Goal: Transaction & Acquisition: Purchase product/service

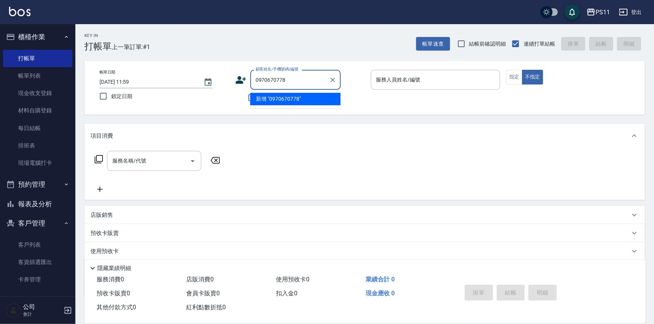
type input "0970670778"
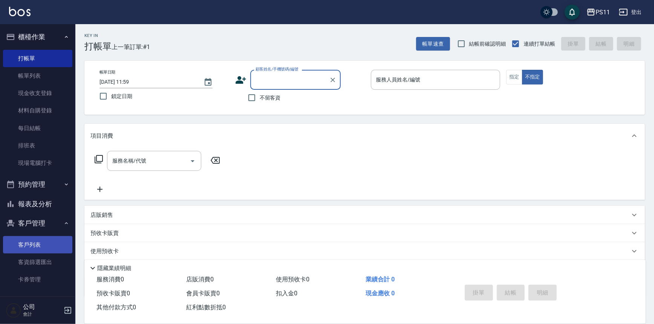
click at [24, 244] on link "客戶列表" at bounding box center [37, 244] width 69 height 17
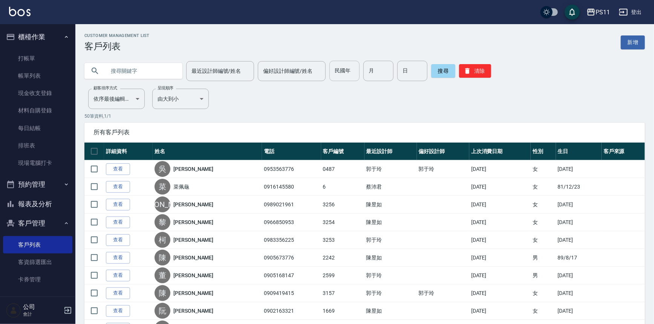
drag, startPoint x: 347, startPoint y: 79, endPoint x: 341, endPoint y: 78, distance: 5.7
click at [346, 79] on input "民國年" at bounding box center [344, 71] width 30 height 20
type input "75"
click at [385, 73] on input "月" at bounding box center [378, 71] width 30 height 20
type input "1"
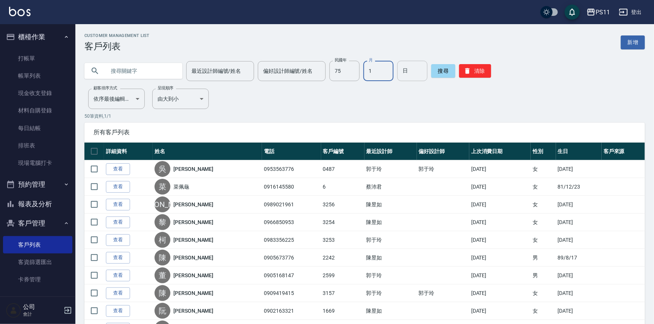
click at [415, 75] on input "日" at bounding box center [412, 71] width 30 height 20
type input "22"
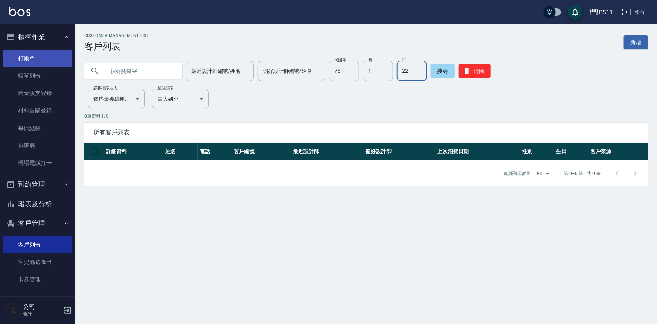
click at [54, 53] on link "打帳單" at bounding box center [37, 58] width 69 height 17
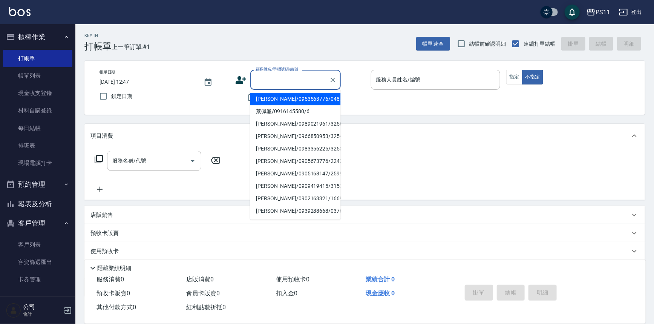
drag, startPoint x: 289, startPoint y: 79, endPoint x: 295, endPoint y: 84, distance: 7.8
click at [289, 77] on input "顧客姓名/手機號碼/編號" at bounding box center [289, 79] width 72 height 13
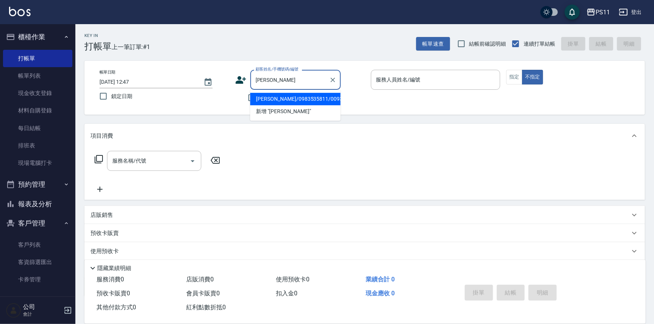
click at [285, 98] on li "[PERSON_NAME]/0983535811/0093" at bounding box center [295, 99] width 90 height 12
type input "[PERSON_NAME]/0983535811/0093"
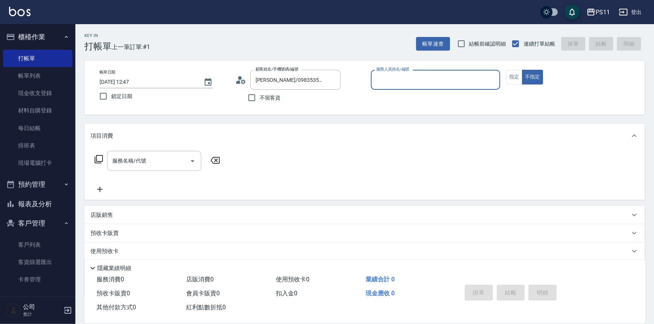
click at [429, 81] on input "服務人員姓名/編號" at bounding box center [435, 79] width 123 height 13
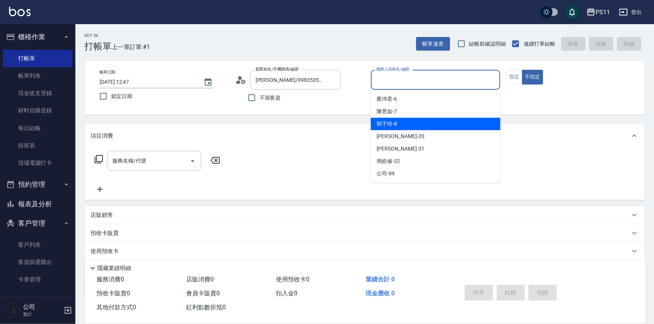
drag, startPoint x: 431, startPoint y: 124, endPoint x: 453, endPoint y: 104, distance: 29.1
click at [432, 122] on div "[PERSON_NAME]-8" at bounding box center [436, 124] width 130 height 12
type input "[PERSON_NAME]-8"
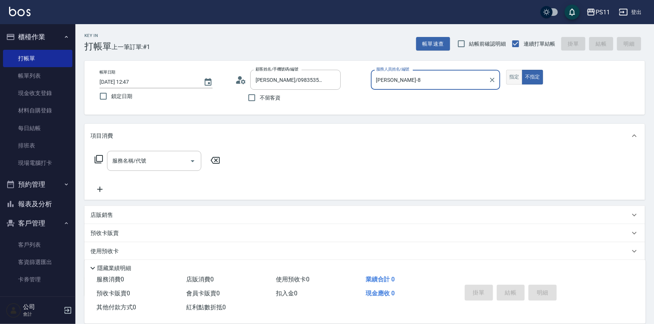
click at [508, 75] on button "指定" at bounding box center [514, 77] width 16 height 15
click at [103, 157] on div "服務名稱/代號 服務名稱/代號" at bounding box center [157, 161] width 134 height 20
click at [102, 158] on icon at bounding box center [99, 159] width 8 height 8
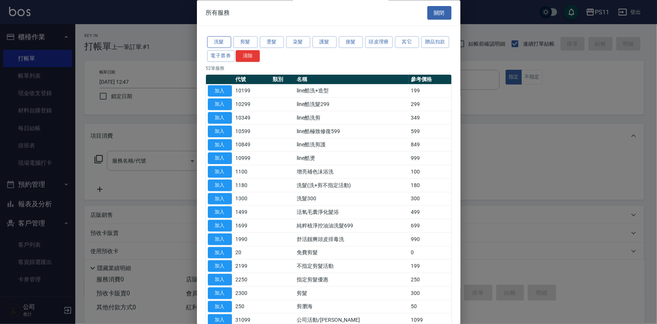
click at [219, 41] on button "洗髮" at bounding box center [219, 43] width 24 height 12
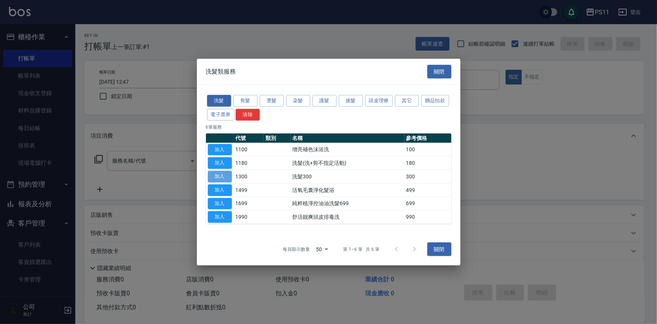
click at [215, 172] on button "加入" at bounding box center [220, 177] width 24 height 12
type input "洗髮300(1300)"
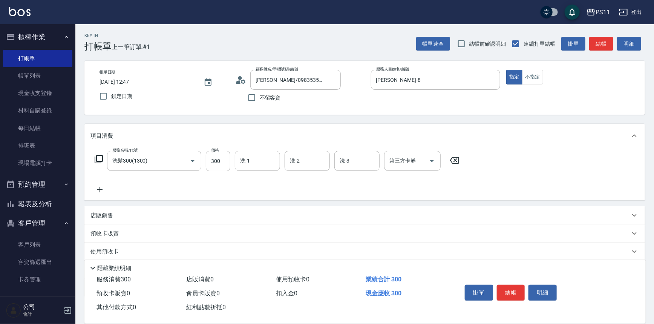
click at [264, 159] on input "洗-1" at bounding box center [257, 160] width 38 height 13
type input "[PERSON_NAME]-20"
click at [96, 190] on icon at bounding box center [99, 189] width 19 height 9
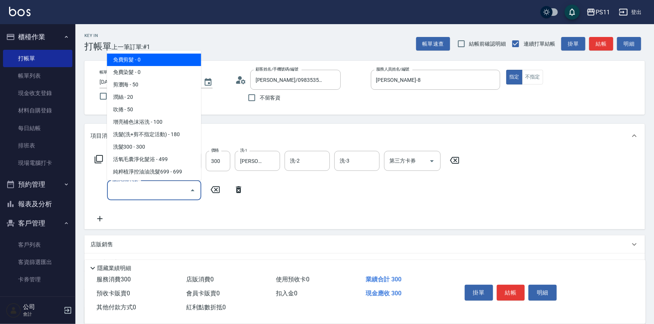
click at [140, 186] on input "服務名稱/代號" at bounding box center [148, 189] width 76 height 13
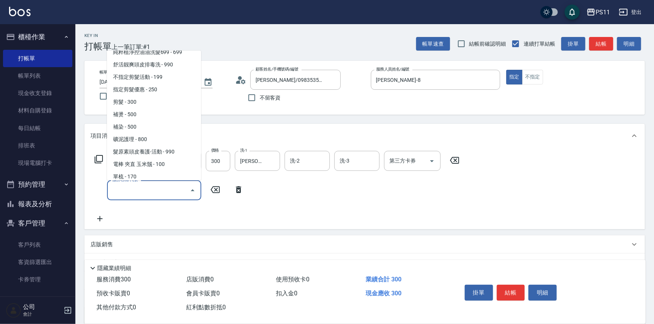
scroll to position [102, 0]
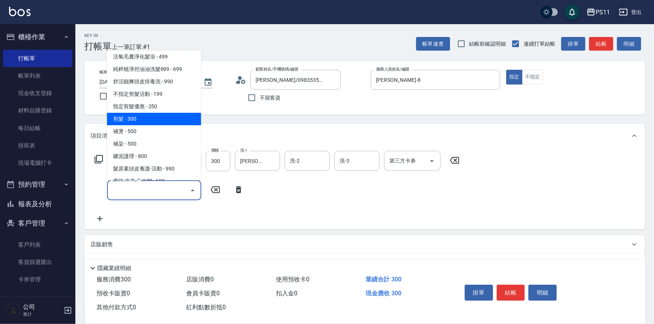
click at [149, 118] on span "剪髮 - 300" at bounding box center [154, 119] width 94 height 12
type input "剪髮(2300)"
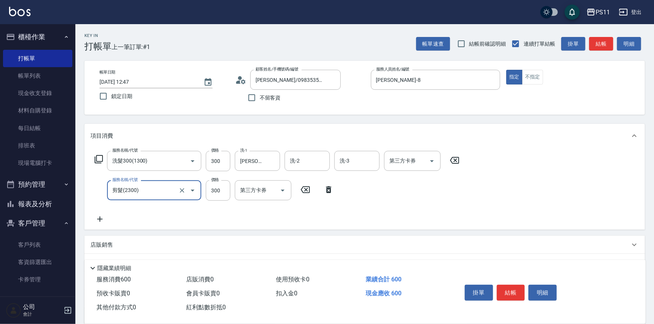
click at [101, 220] on icon at bounding box center [99, 218] width 19 height 9
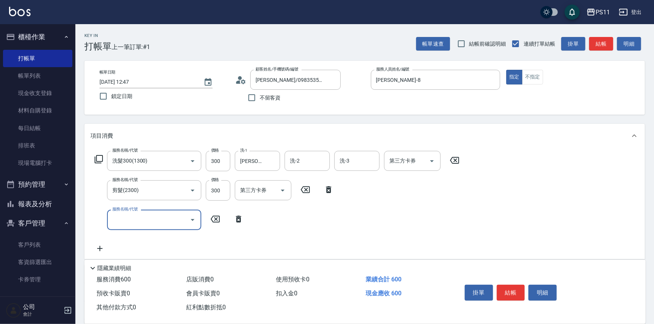
click at [126, 219] on input "服務名稱/代號" at bounding box center [148, 219] width 76 height 13
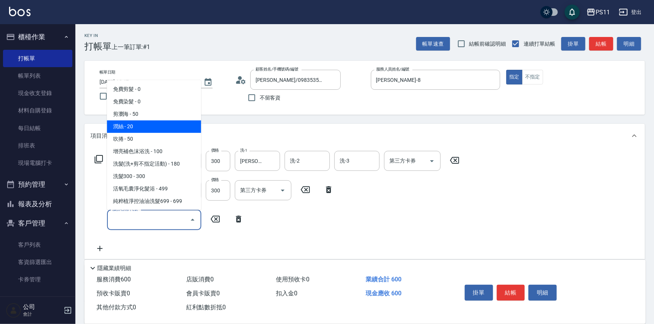
click at [150, 129] on span "潤絲 - 20" at bounding box center [154, 127] width 94 height 12
type input "潤絲(820)"
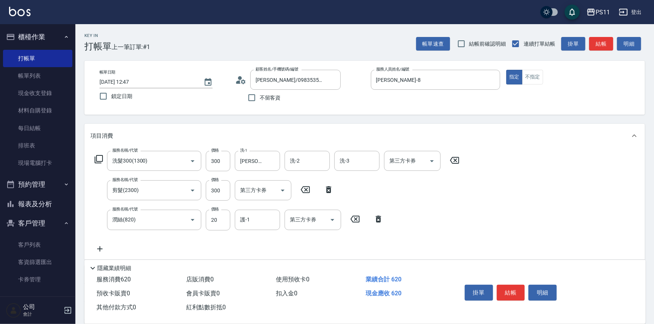
click at [218, 211] on label "價格" at bounding box center [215, 209] width 8 height 6
click at [218, 211] on input "20" at bounding box center [218, 219] width 24 height 20
type input "100"
type input "[PERSON_NAME]-20"
click at [505, 287] on button "結帳" at bounding box center [510, 292] width 28 height 16
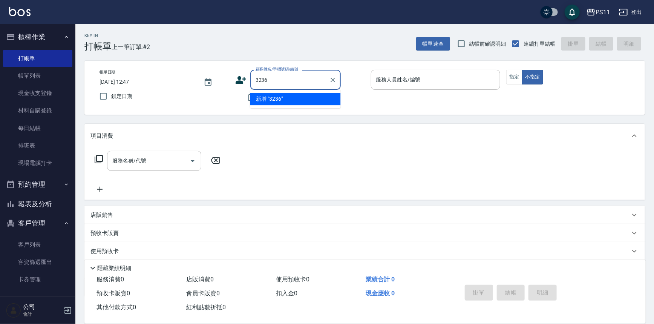
type input "3236"
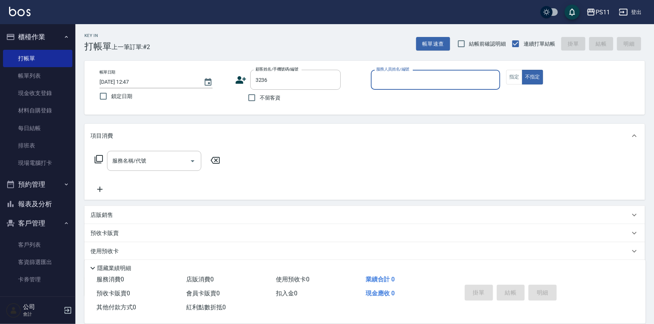
type input "7"
type input "[PERSON_NAME]/0968997412/3236"
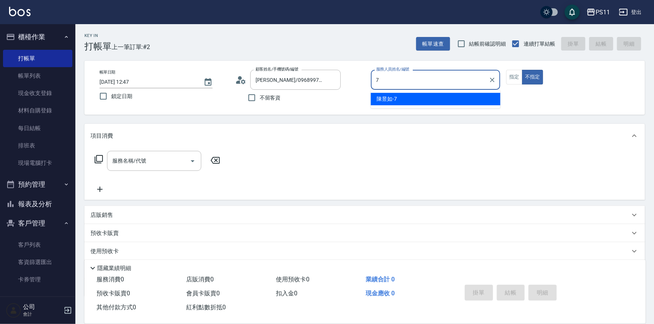
type input "陳昱如-7"
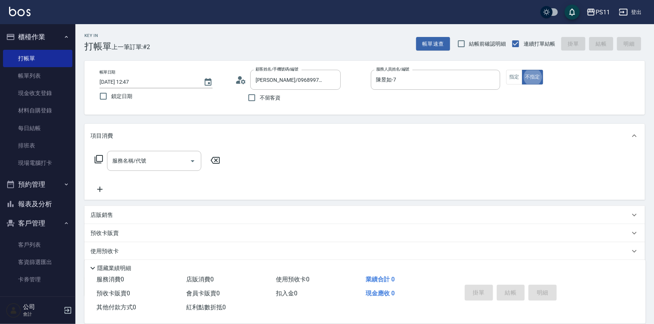
type button "false"
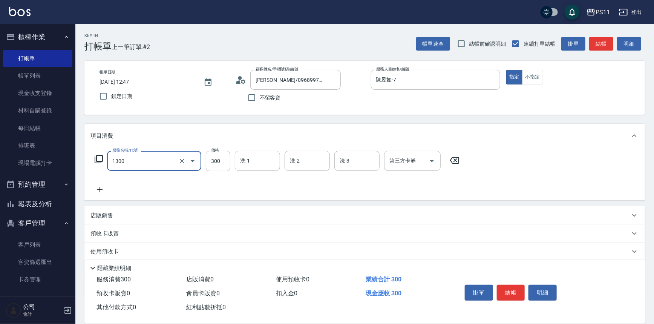
type input "洗髮300(1300)"
click at [273, 159] on input "洗-1" at bounding box center [257, 160] width 38 height 13
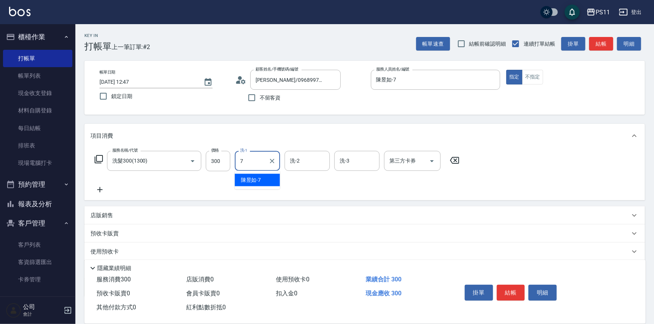
type input "陳昱如-7"
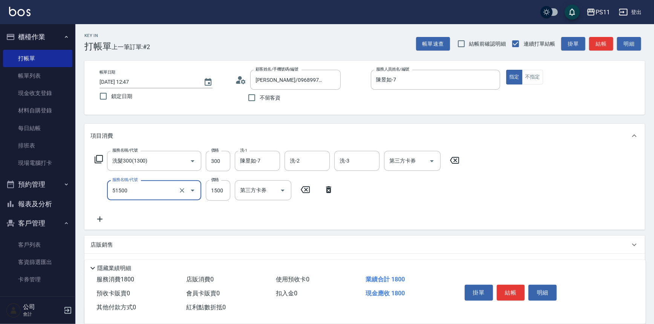
type input "原價1201~1500護髮(51500)"
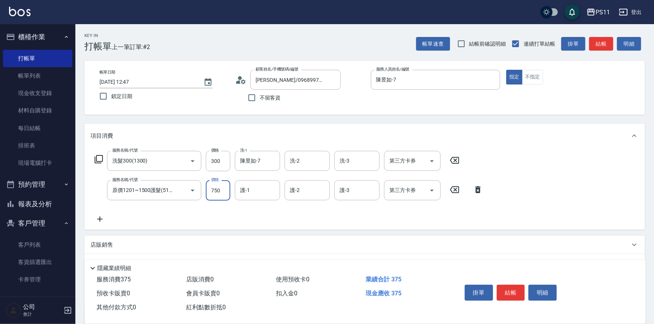
type input "750"
type input "陳昱如-7"
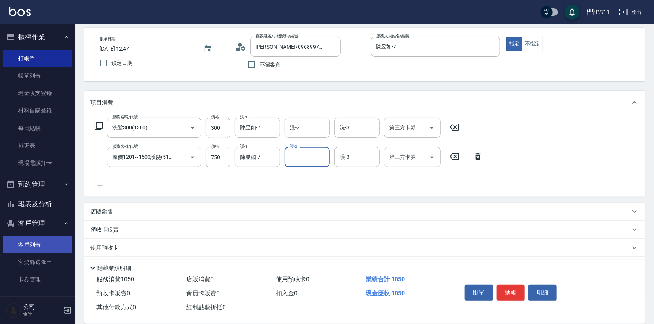
scroll to position [73, 0]
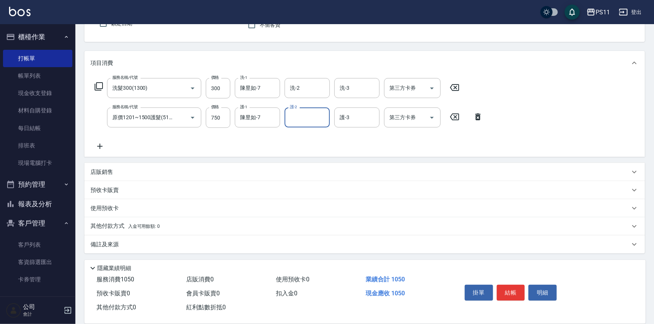
click at [140, 228] on span "入金可用餘額: 0" at bounding box center [144, 225] width 32 height 5
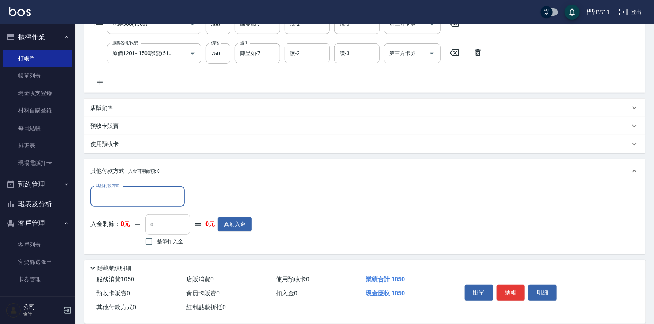
scroll to position [141, 0]
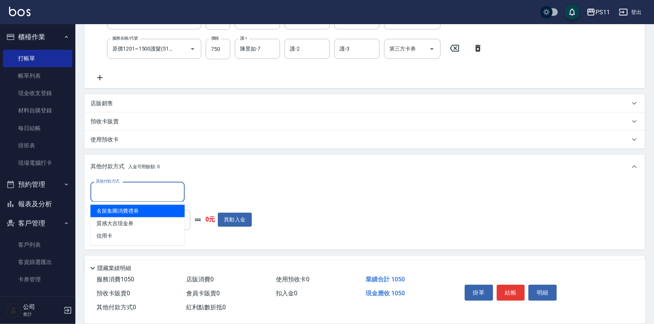
click at [148, 192] on input "其他付款方式" at bounding box center [137, 191] width 87 height 13
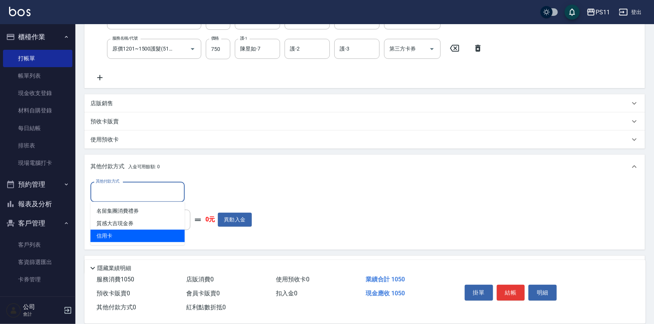
click at [147, 235] on span "信用卡" at bounding box center [137, 235] width 94 height 12
type input "信用卡"
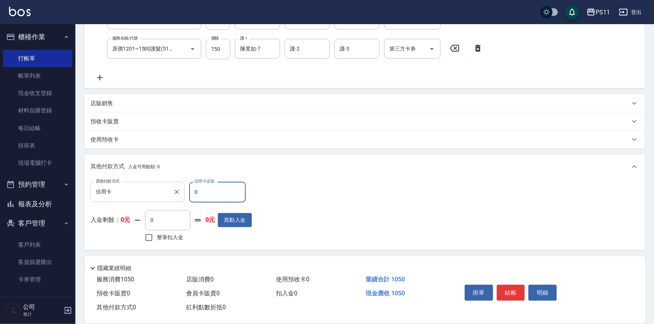
drag, startPoint x: 202, startPoint y: 199, endPoint x: 183, endPoint y: 199, distance: 19.2
click at [183, 199] on div "其他付款方式 信用卡 其他付款方式 信用卡金額 0 信用卡金額" at bounding box center [170, 192] width 161 height 20
type input "1050"
type input "[DATE] 13:28"
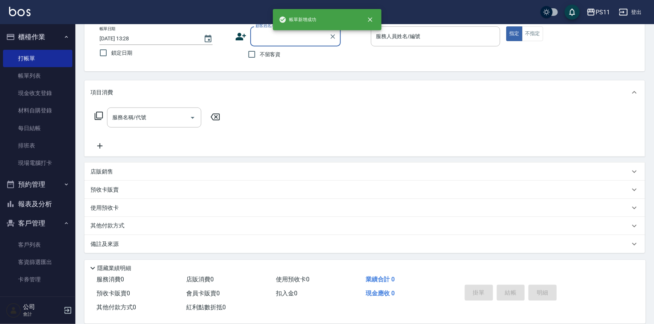
scroll to position [0, 0]
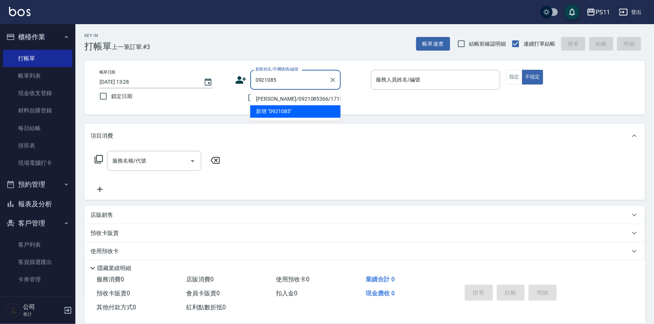
click at [309, 98] on li "[PERSON_NAME]/0921085366/1715" at bounding box center [295, 99] width 90 height 12
type input "[PERSON_NAME]/0921085366/1715"
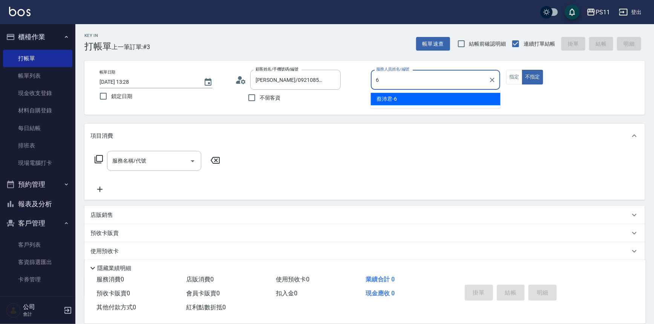
type input "[PERSON_NAME]6"
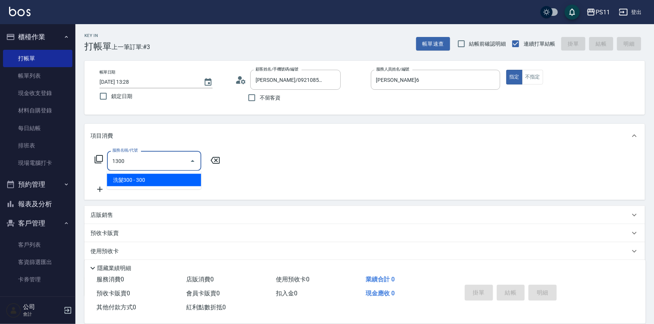
type input "洗髮300(1300)"
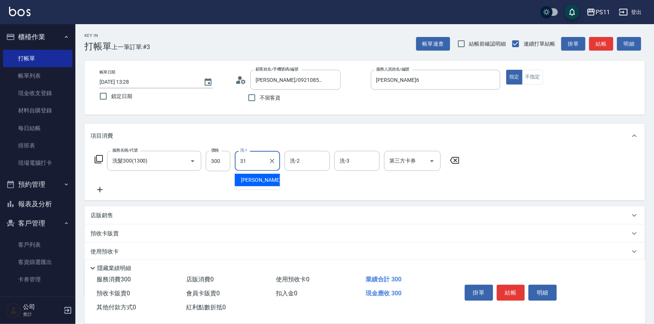
type input "[PERSON_NAME]-31"
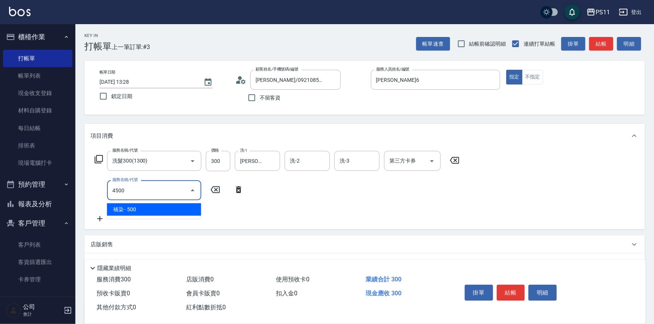
type input "補染(4500)"
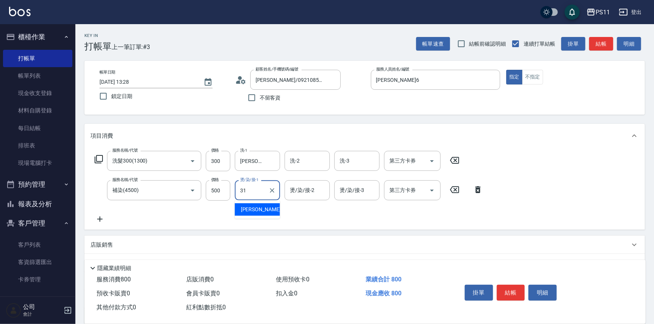
type input "[PERSON_NAME]-31"
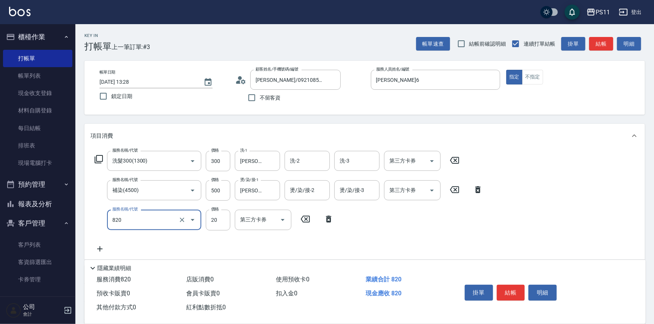
type input "潤絲(820)"
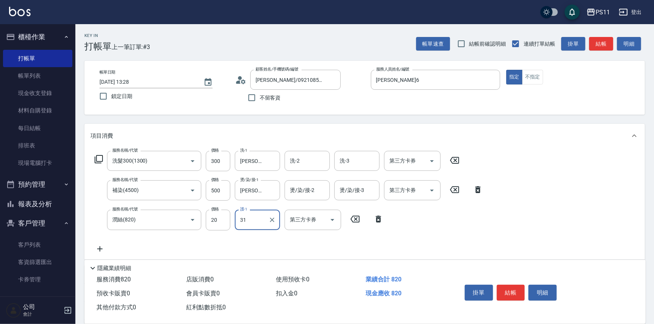
type input "[PERSON_NAME]-31"
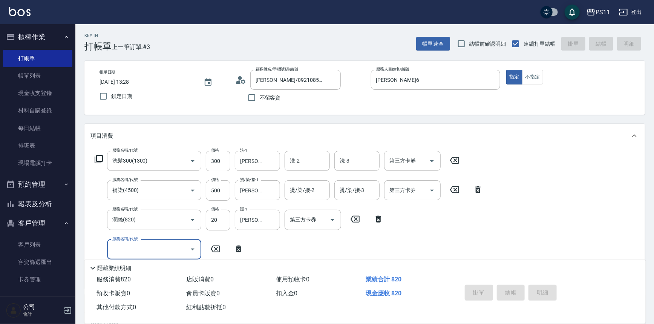
type input "[DATE] 13:32"
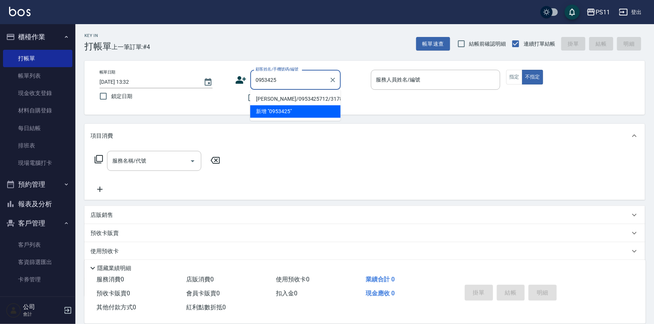
click at [312, 98] on li "[PERSON_NAME]/0953425712/3178" at bounding box center [295, 99] width 90 height 12
type input "[PERSON_NAME]/0953425712/3178"
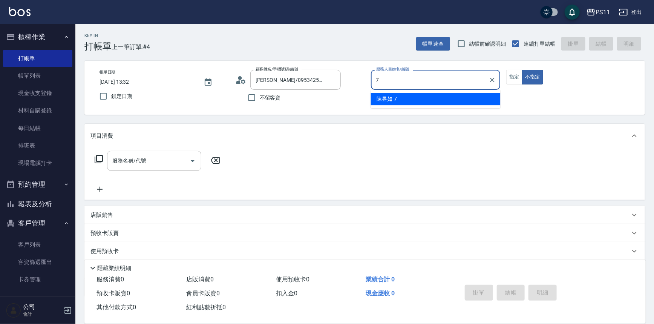
type input "陳昱如-7"
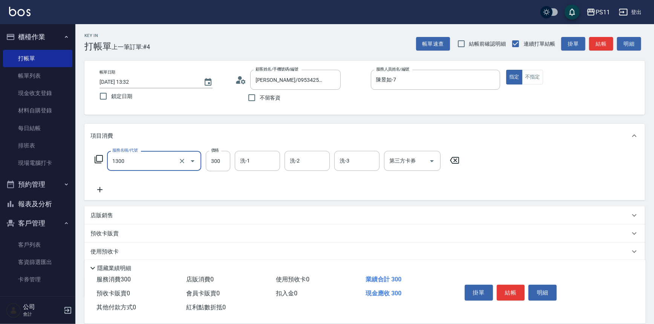
type input "洗髮300(1300)"
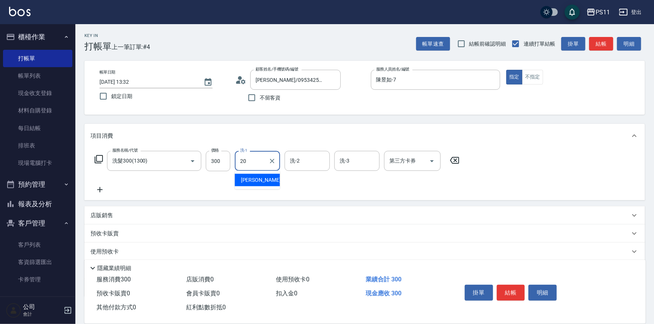
type input "[PERSON_NAME]-20"
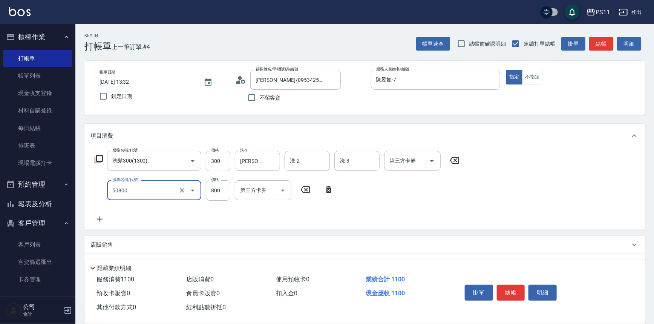
type input "原價401~800護髮(50800)"
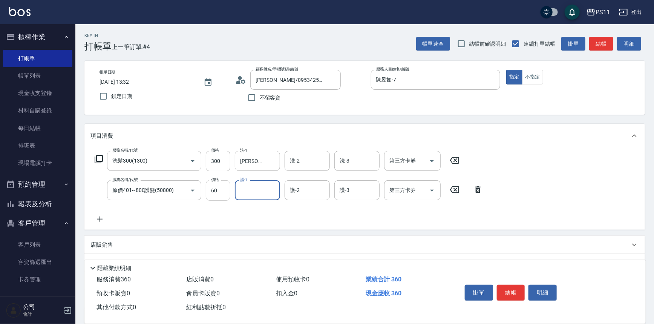
click at [215, 194] on input "60" at bounding box center [218, 190] width 24 height 20
type input "600"
type input "[PERSON_NAME]-20"
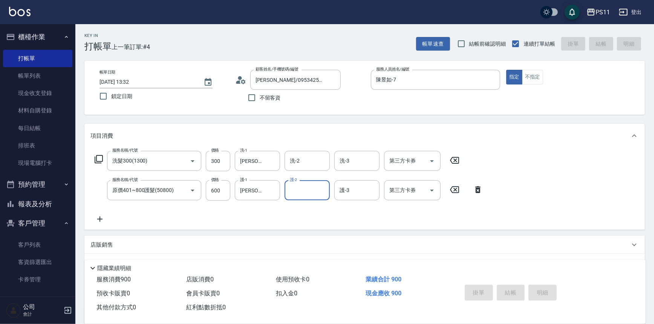
type input "[DATE] 13:53"
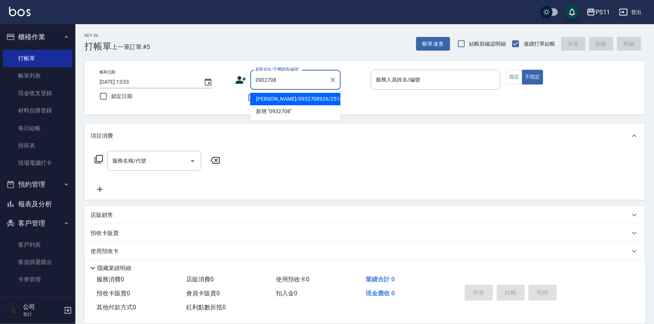
click at [278, 99] on li "[PERSON_NAME]/0932708926/2518" at bounding box center [295, 99] width 90 height 12
type input "[PERSON_NAME]/0932708926/2518"
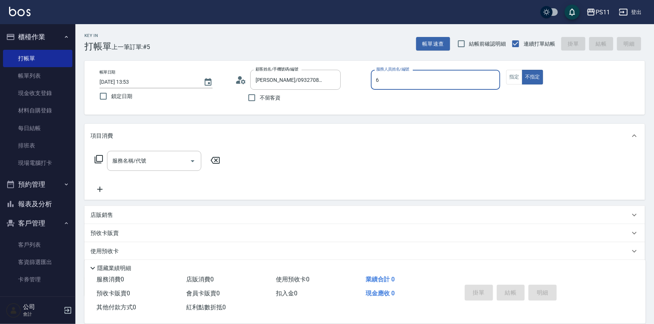
type input "[PERSON_NAME]6"
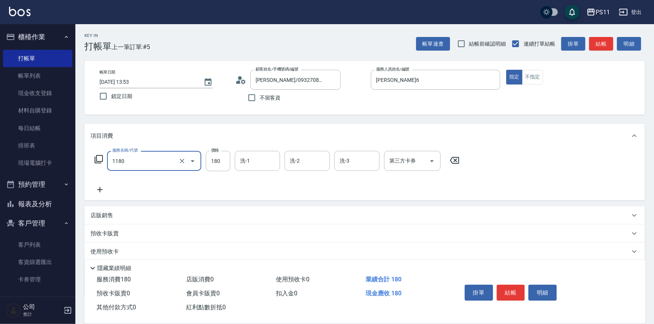
type input "洗髮(洗+剪不指定活動)(1180)"
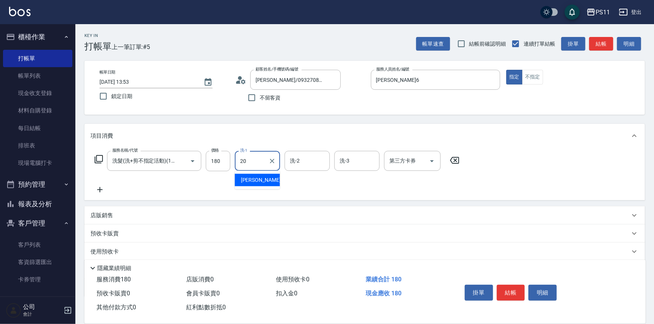
type input "[PERSON_NAME]-20"
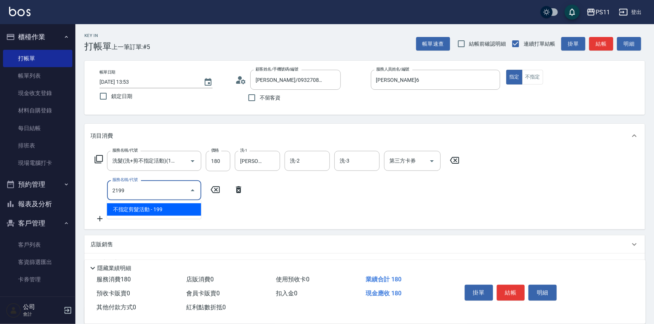
type input "不指定剪髮活動(2199)"
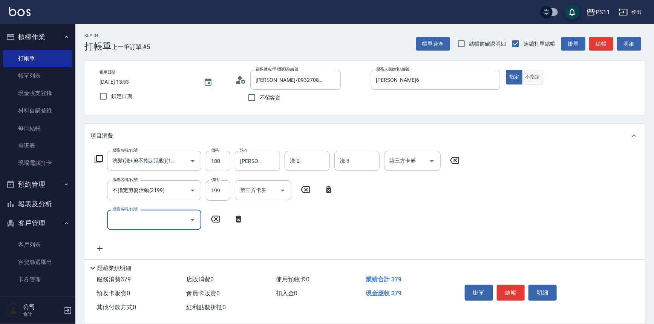
click at [532, 80] on button "不指定" at bounding box center [532, 77] width 21 height 15
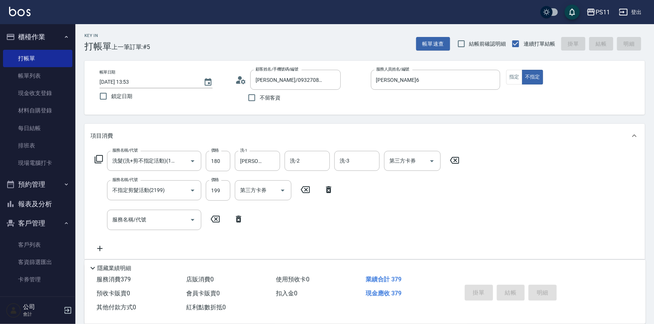
type input "[DATE] 14:19"
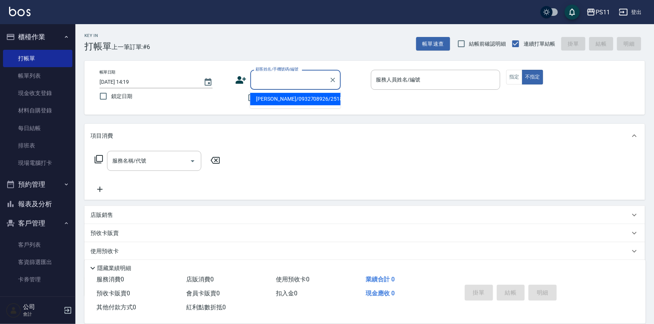
click at [254, 76] on input "顧客姓名/手機號碼/編號" at bounding box center [289, 79] width 72 height 13
click at [292, 98] on li "[PERSON_NAME]/0931138807/0396" at bounding box center [295, 99] width 90 height 12
type input "[PERSON_NAME]/0931138807/0396"
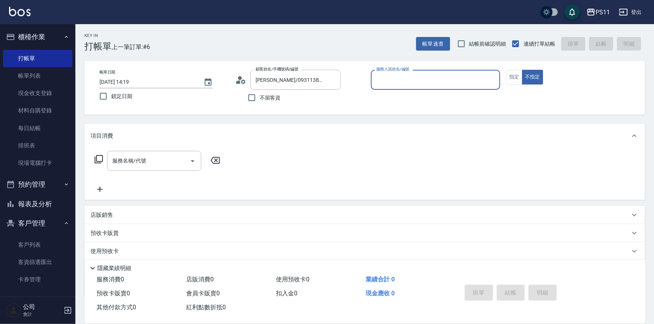
click at [415, 74] on input "服務人員姓名/編號" at bounding box center [435, 79] width 123 height 13
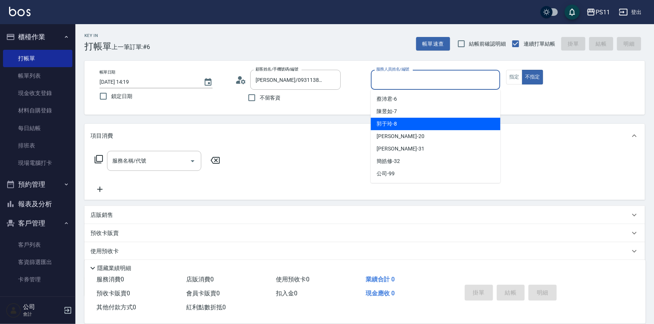
click at [412, 127] on div "[PERSON_NAME]-8" at bounding box center [436, 124] width 130 height 12
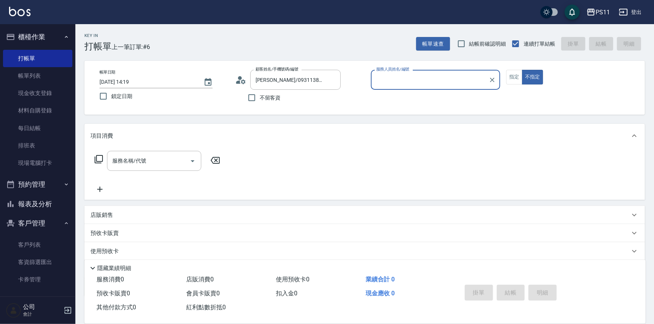
type input "[PERSON_NAME]-8"
click at [508, 78] on button "指定" at bounding box center [514, 77] width 16 height 15
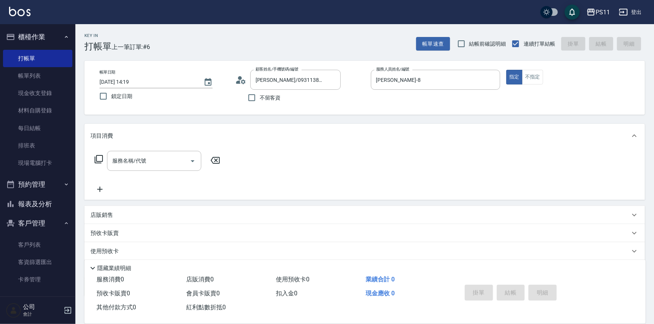
click at [95, 157] on icon at bounding box center [98, 158] width 9 height 9
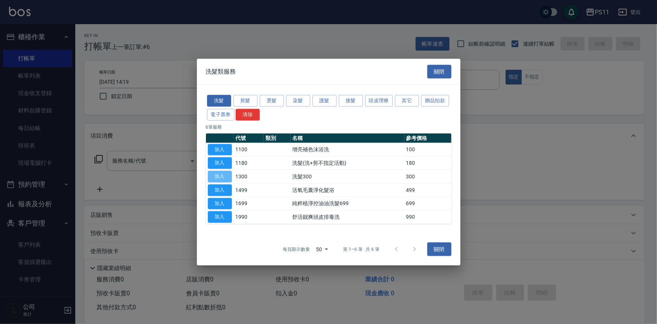
drag, startPoint x: 215, startPoint y: 175, endPoint x: 218, endPoint y: 172, distance: 4.0
click at [217, 172] on button "加入" at bounding box center [220, 177] width 24 height 12
type input "洗髮300(1300)"
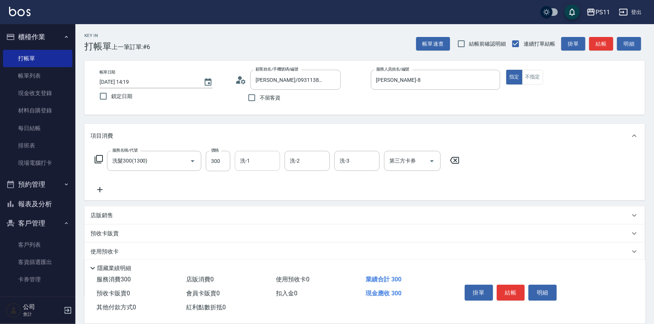
click at [251, 165] on input "洗-1" at bounding box center [257, 160] width 38 height 13
type input "[PERSON_NAME]-8"
click at [94, 189] on icon at bounding box center [99, 189] width 19 height 9
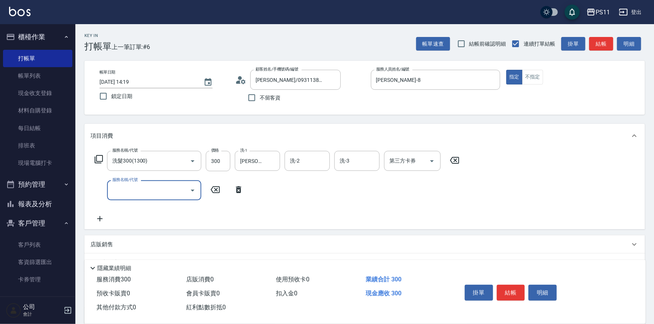
click at [119, 191] on input "服務名稱/代號" at bounding box center [148, 189] width 76 height 13
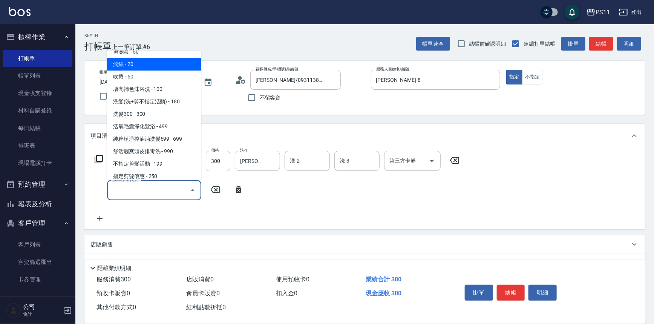
scroll to position [137, 0]
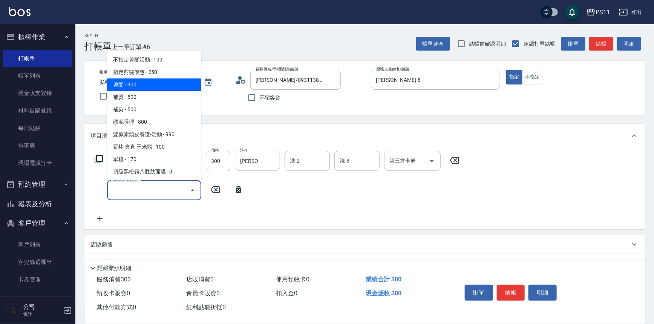
click at [148, 84] on span "剪髮 - 300" at bounding box center [154, 84] width 94 height 12
type input "剪髮(2300)"
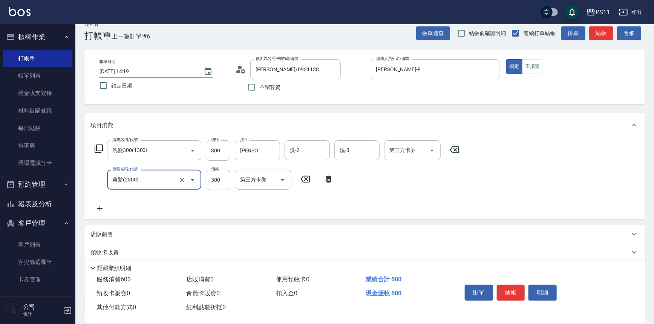
scroll to position [73, 0]
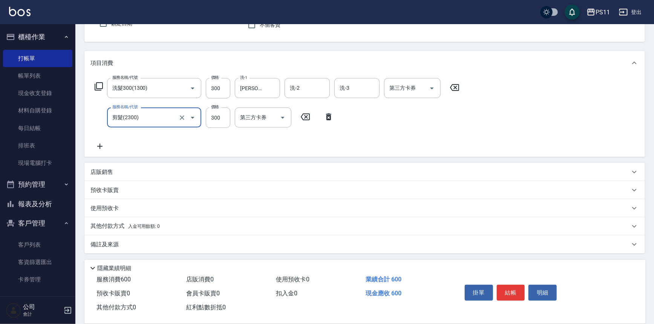
click at [98, 171] on p "店販銷售" at bounding box center [101, 172] width 23 height 8
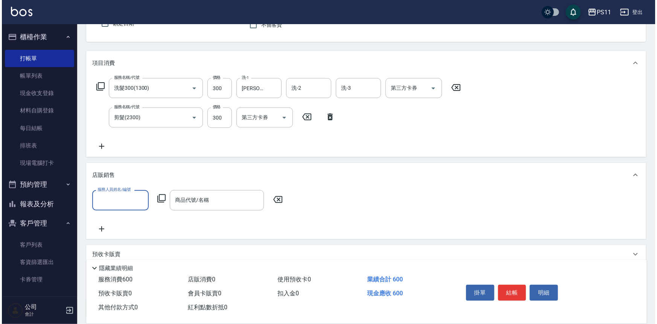
scroll to position [0, 0]
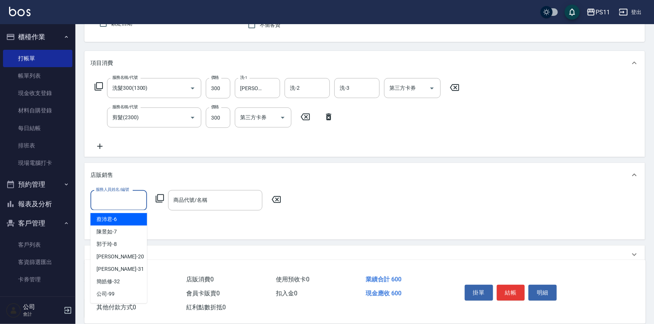
click at [122, 196] on input "服務人員姓名/編號" at bounding box center [119, 199] width 50 height 13
click at [132, 245] on div "[PERSON_NAME]-8" at bounding box center [118, 244] width 56 height 12
type input "[PERSON_NAME]-8"
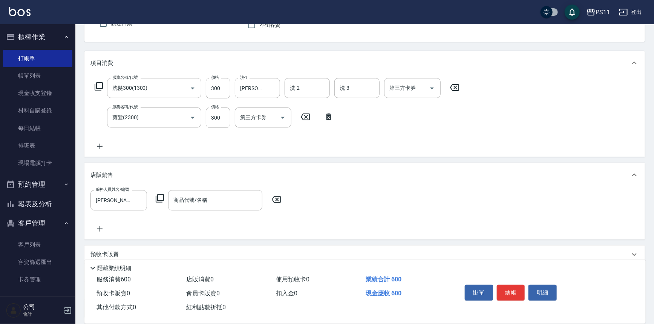
click at [160, 196] on icon at bounding box center [159, 198] width 9 height 9
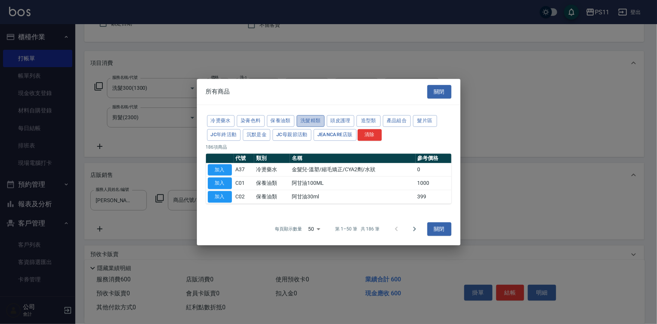
click at [315, 117] on button "洗髮精類" at bounding box center [311, 121] width 28 height 12
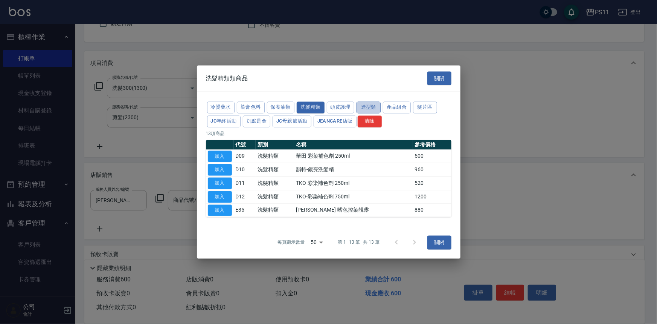
click at [371, 105] on button "造型類" at bounding box center [369, 108] width 24 height 12
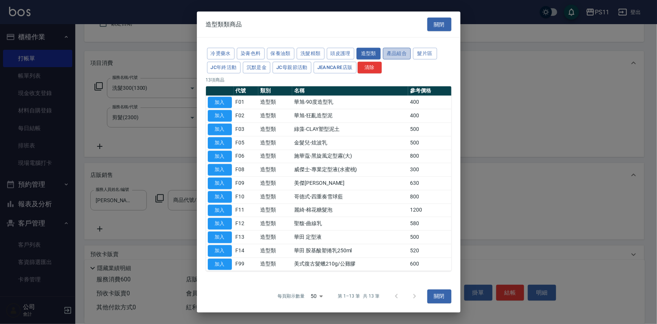
click at [391, 54] on button "產品組合" at bounding box center [397, 54] width 28 height 12
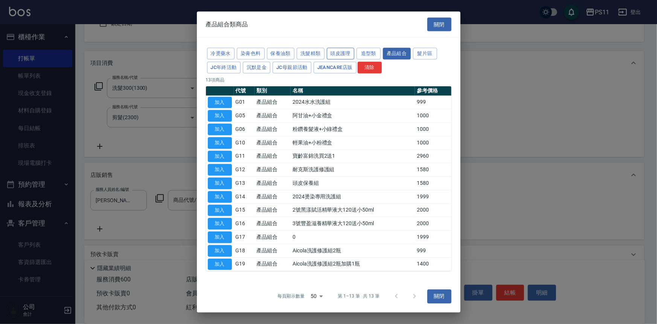
click at [341, 48] on button "頭皮護理" at bounding box center [341, 54] width 28 height 12
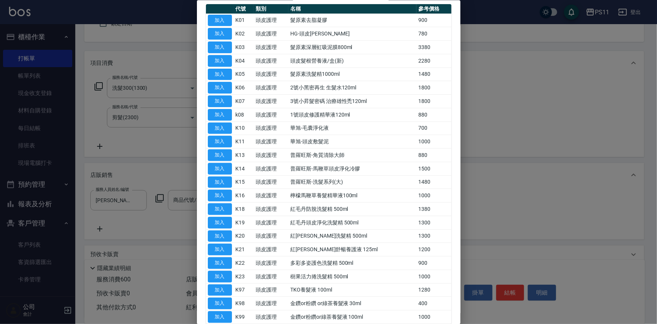
scroll to position [8, 0]
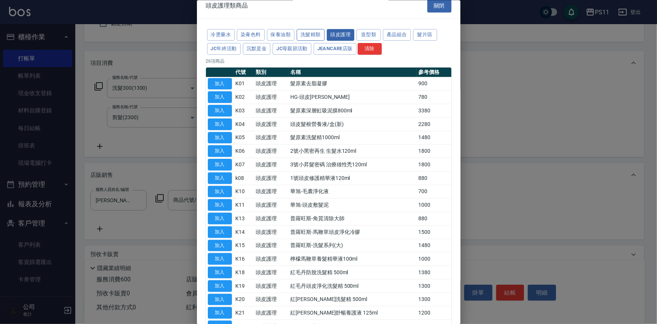
click at [313, 34] on button "洗髮精類" at bounding box center [311, 35] width 28 height 12
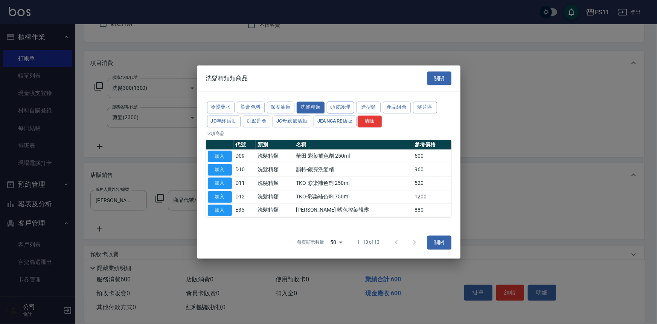
scroll to position [0, 0]
click at [345, 109] on button "頭皮護理" at bounding box center [341, 108] width 28 height 12
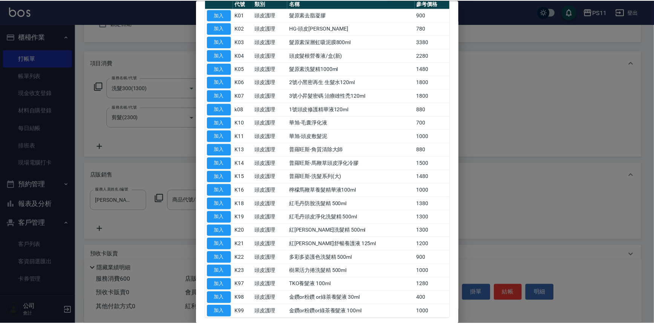
scroll to position [76, 0]
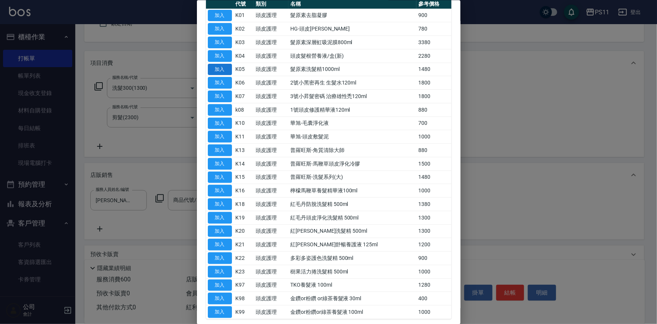
click at [226, 70] on button "加入" at bounding box center [220, 69] width 24 height 12
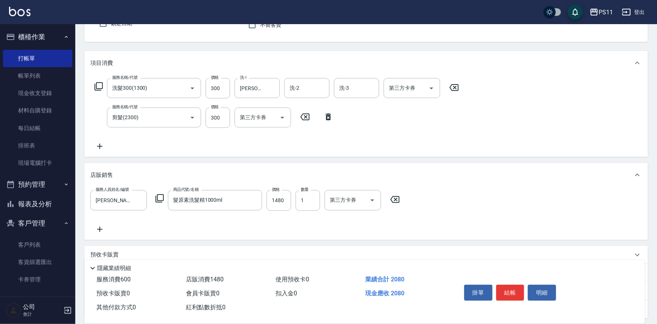
type input "髮原素洗髮精1000ml"
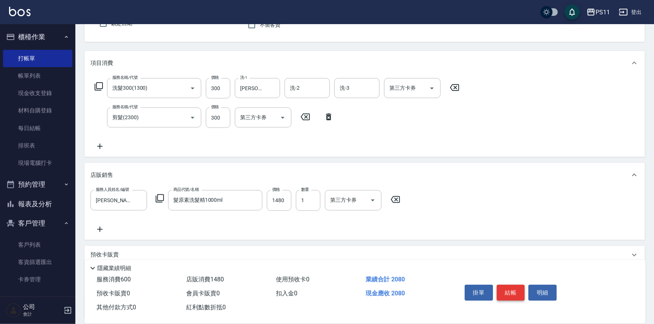
click at [520, 292] on button "結帳" at bounding box center [510, 292] width 28 height 16
type input "[DATE] 14:36"
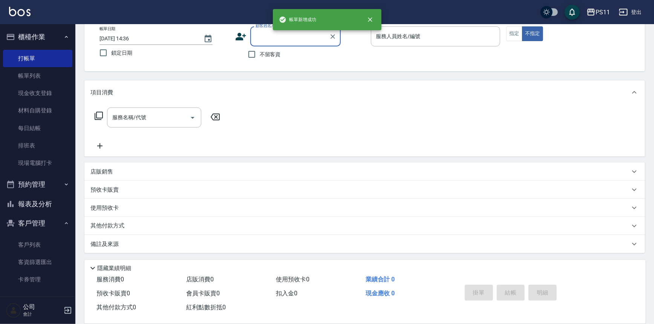
scroll to position [43, 0]
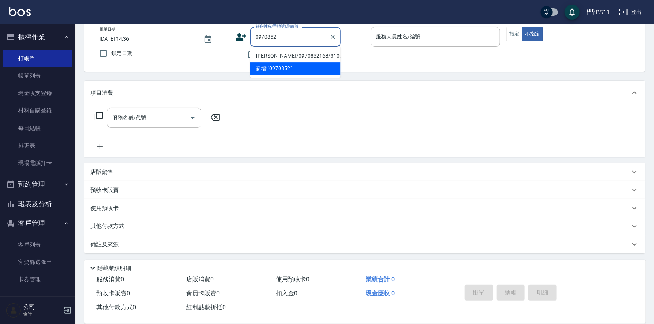
click at [292, 55] on li "[PERSON_NAME]/0970852168/3107" at bounding box center [295, 56] width 90 height 12
type input "[PERSON_NAME]/0970852168/3107"
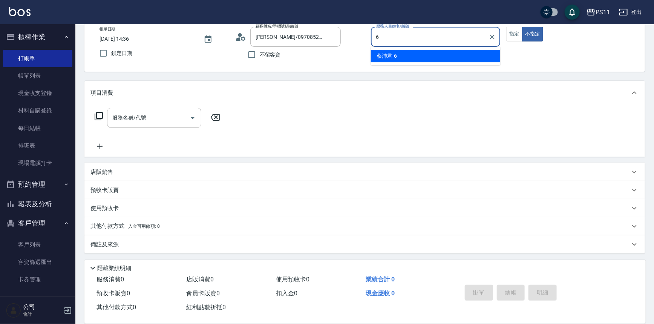
type input "[PERSON_NAME]6"
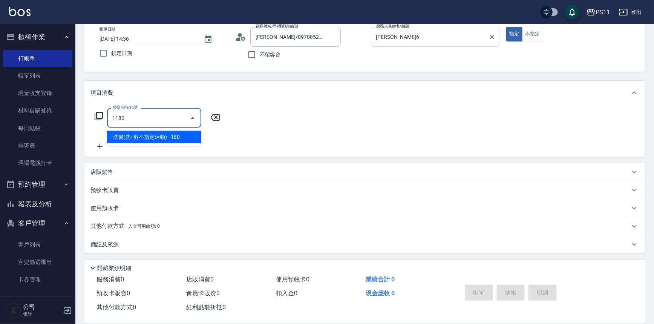
type input "洗髮(洗+剪不指定活動)(1180)"
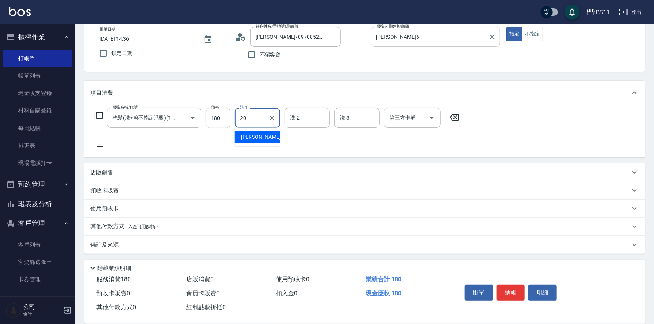
type input "[PERSON_NAME]-20"
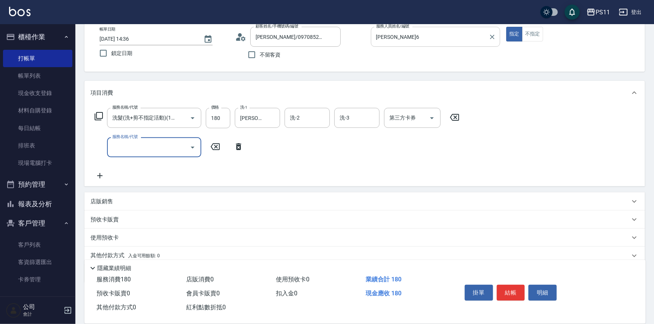
scroll to position [0, 0]
type input "不指定剪髮活動(2199)"
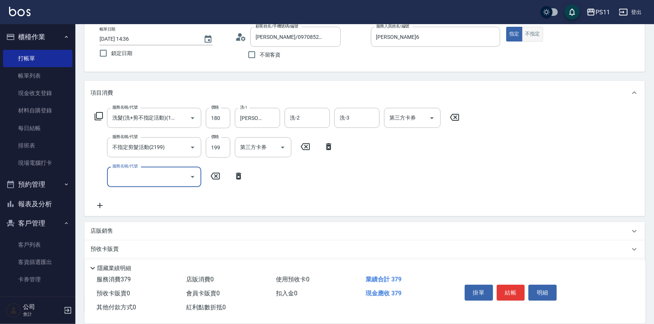
click at [532, 37] on button "不指定" at bounding box center [532, 34] width 21 height 15
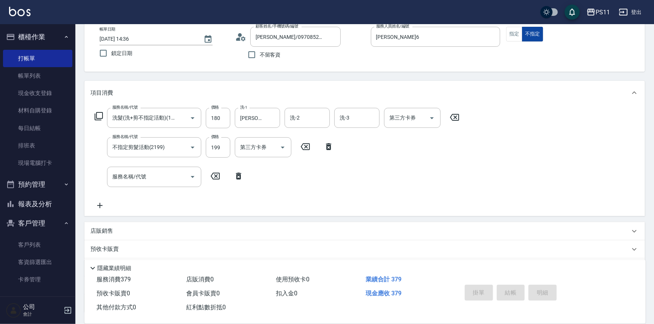
type input "[DATE] 14:38"
